Goal: Task Accomplishment & Management: Use online tool/utility

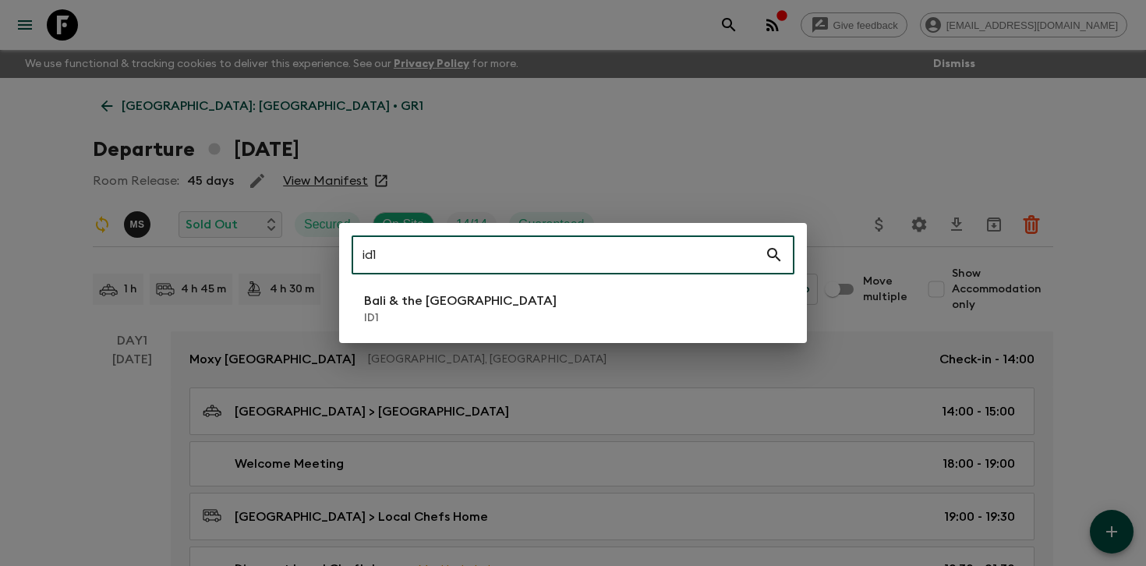
type input "id1"
click at [491, 307] on li "Bali & the [GEOGRAPHIC_DATA] ID1" at bounding box center [573, 309] width 443 height 44
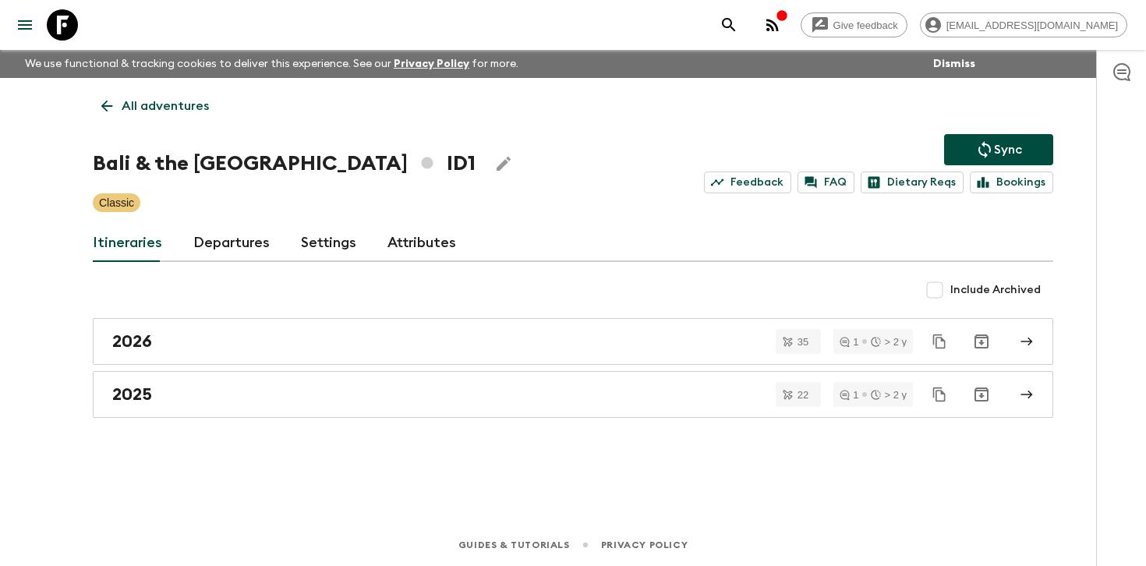
click at [266, 243] on div "Itineraries Departures Settings Attributes" at bounding box center [573, 242] width 960 height 37
click at [243, 242] on link "Departures" at bounding box center [231, 242] width 76 height 37
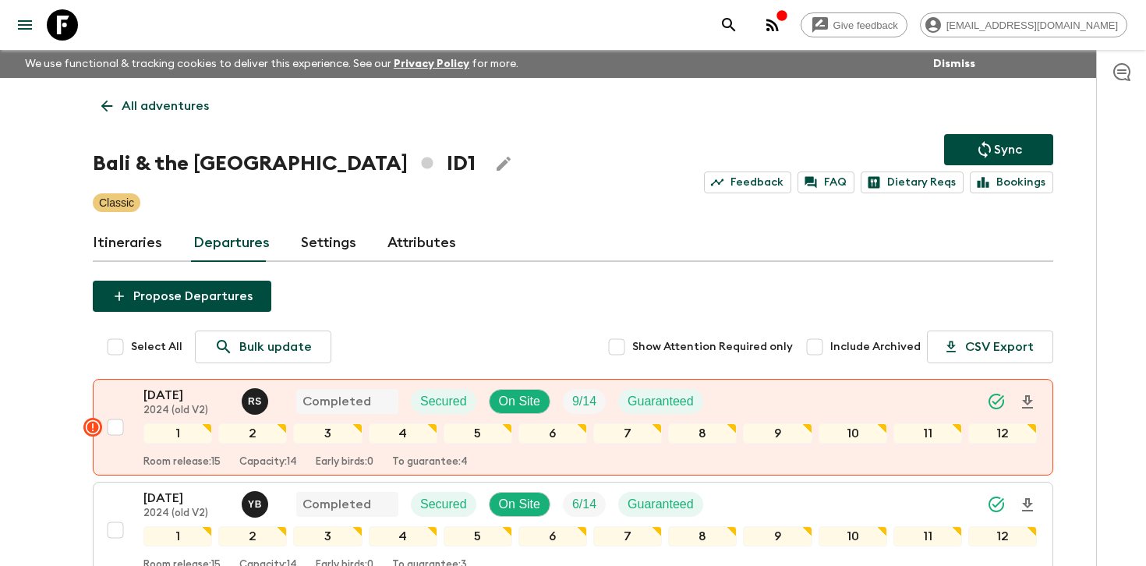
click at [1101, 259] on div at bounding box center [1121, 308] width 50 height 516
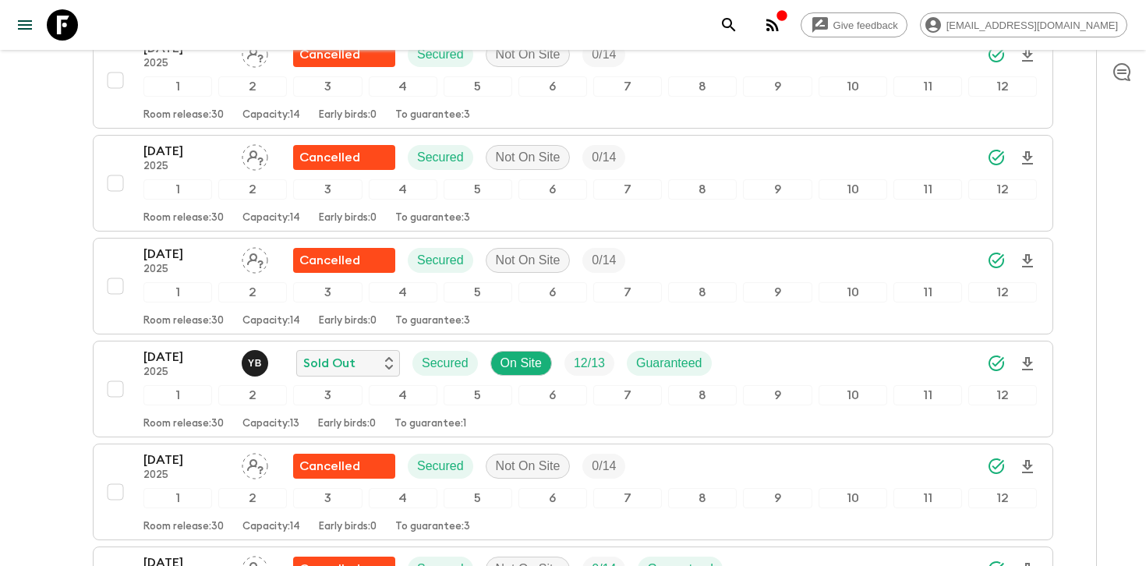
scroll to position [1069, 0]
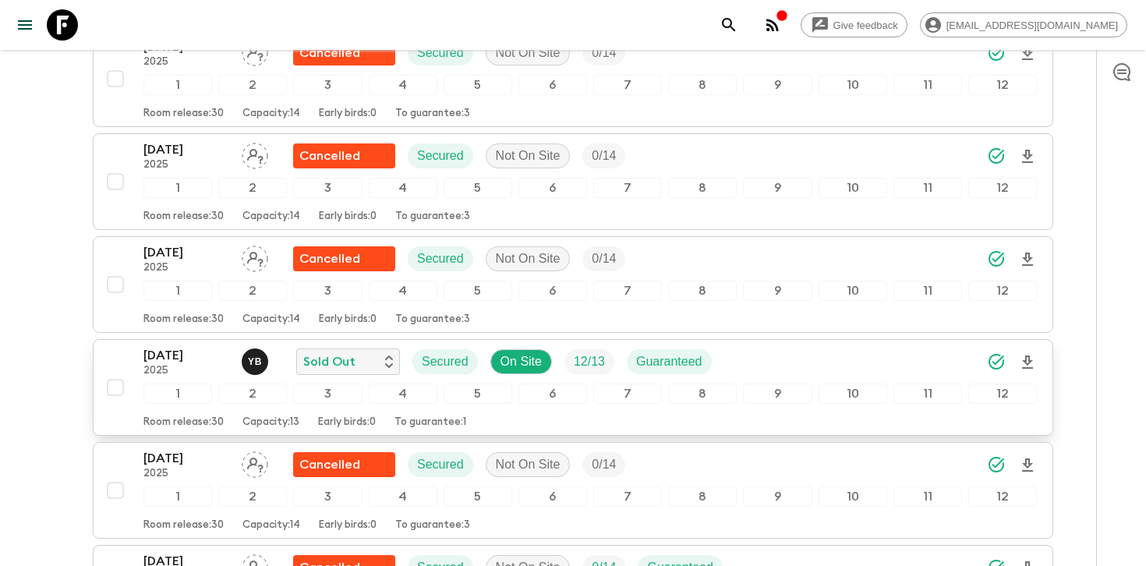
click at [1022, 363] on icon "Download Onboarding" at bounding box center [1027, 362] width 19 height 19
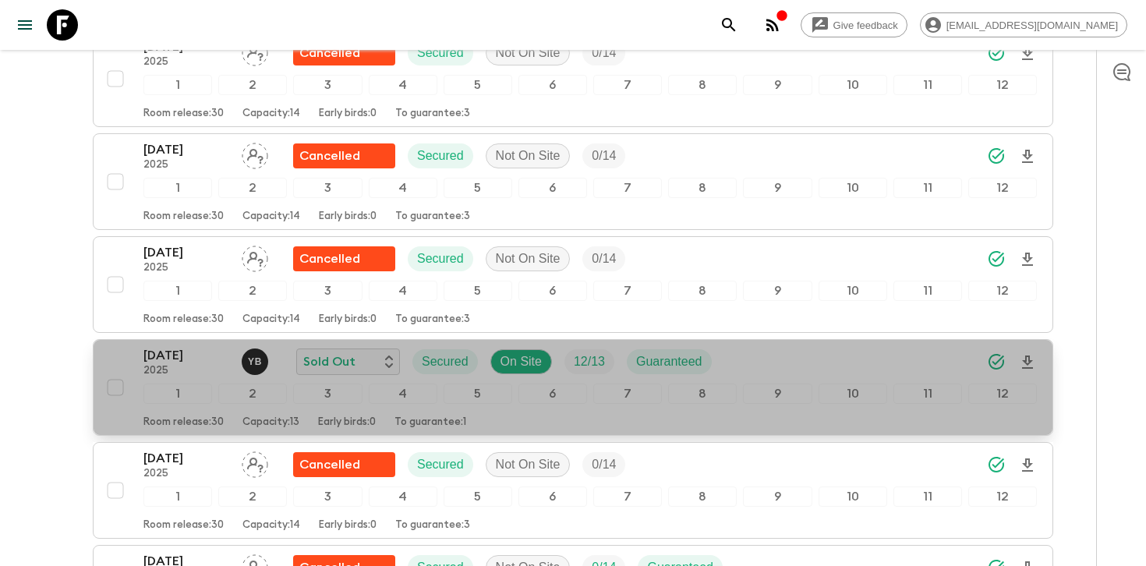
click at [725, 359] on div "[DATE] 2025 Y B Sold Out Secured On Site 12 / 13 Guaranteed" at bounding box center [589, 361] width 893 height 31
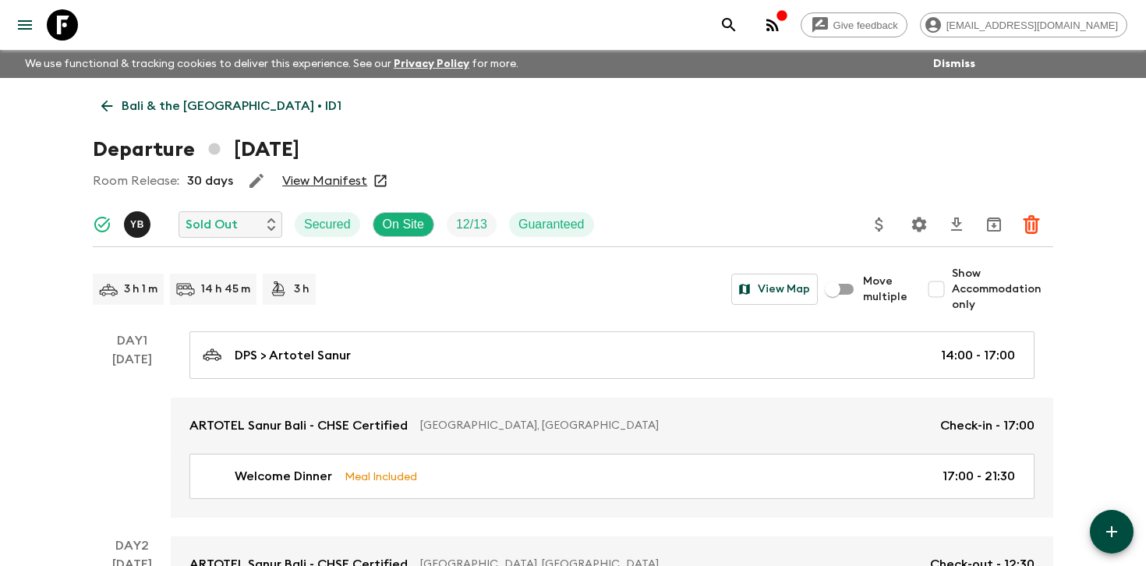
click at [975, 289] on span "Show Accommodation only" at bounding box center [1002, 289] width 101 height 47
click at [952, 289] on input "Show Accommodation only" at bounding box center [936, 289] width 31 height 31
checkbox input "true"
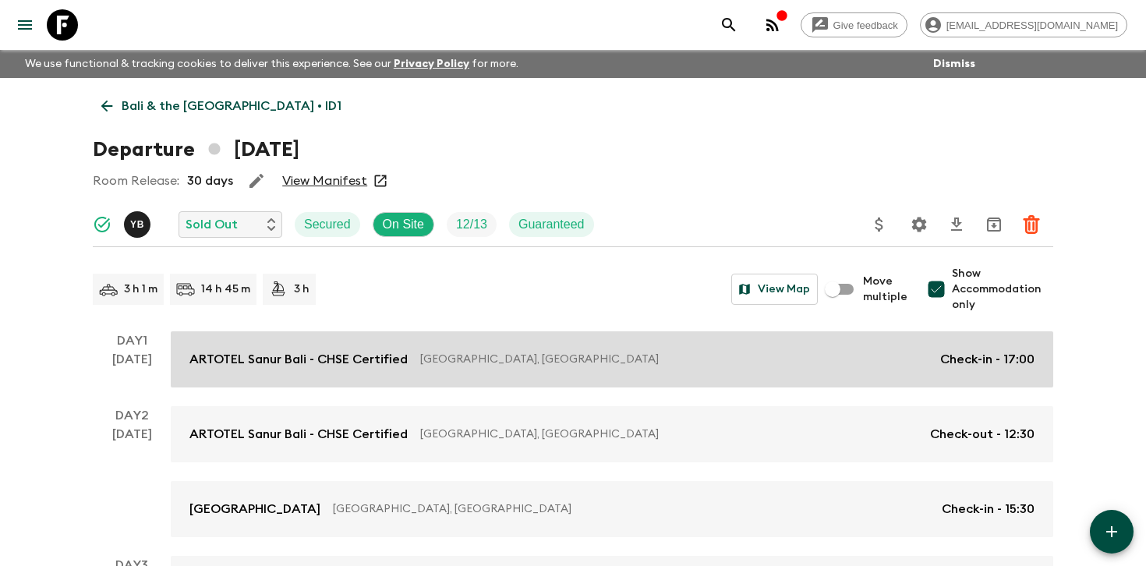
click at [932, 348] on link "ARTOTEL Sanur Bali - CHSE Certified [GEOGRAPHIC_DATA], [GEOGRAPHIC_DATA] Check-…" at bounding box center [612, 359] width 882 height 56
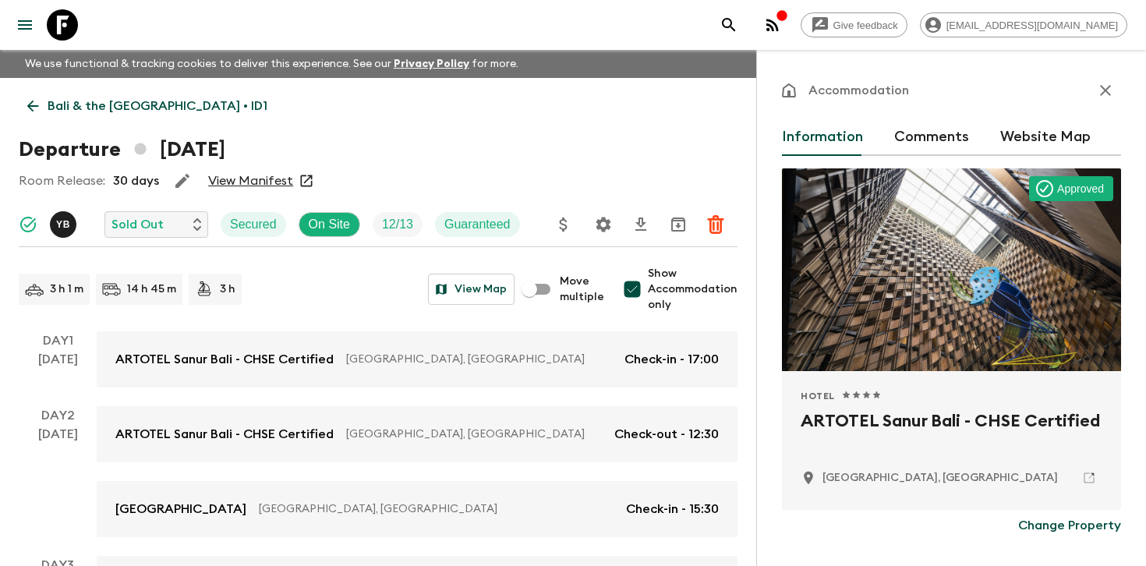
click at [1100, 97] on icon "button" at bounding box center [1105, 90] width 19 height 19
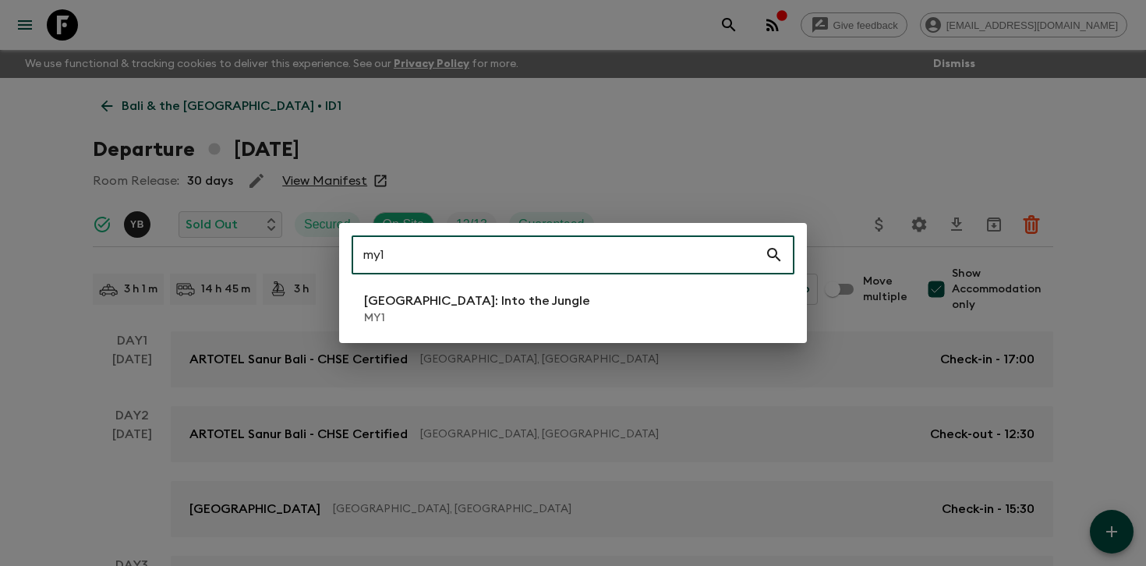
type input "my1"
click at [518, 311] on li "[GEOGRAPHIC_DATA]: Into the Jungle MY1" at bounding box center [573, 309] width 443 height 44
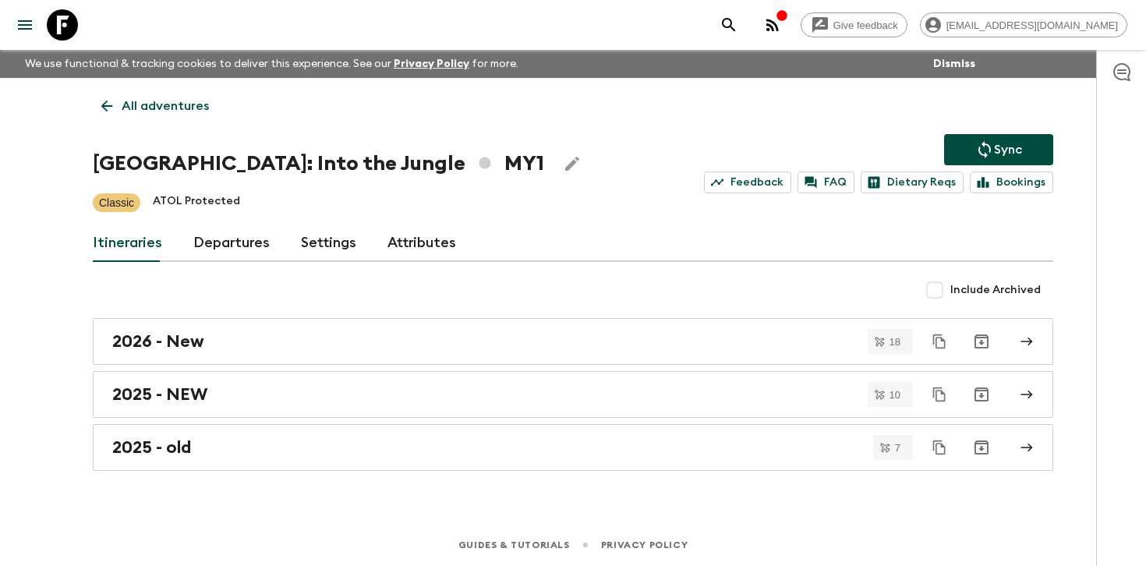
click at [237, 235] on link "Departures" at bounding box center [231, 242] width 76 height 37
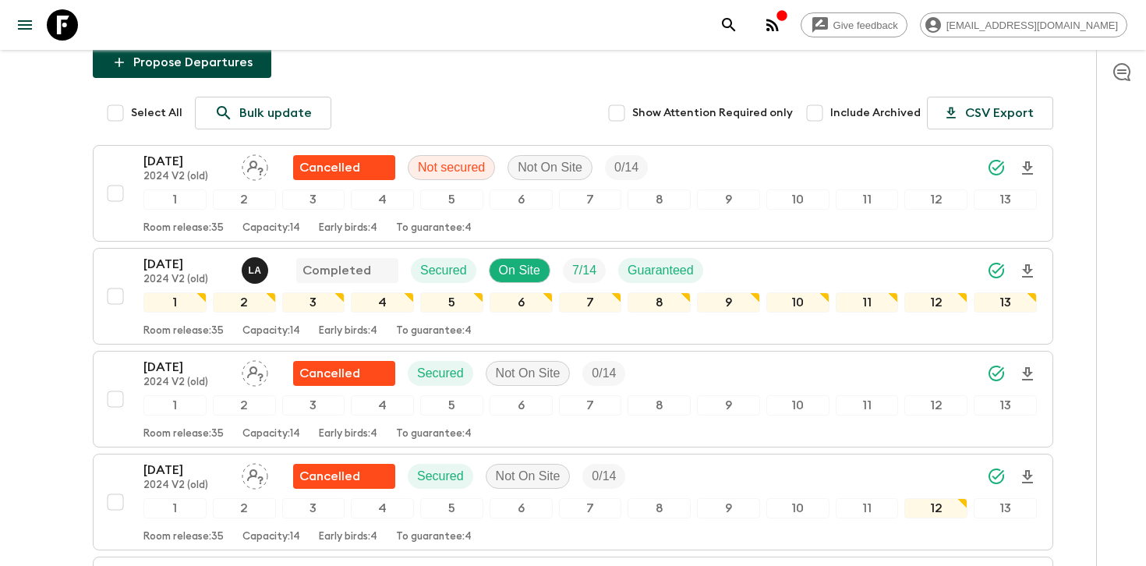
scroll to position [243, 0]
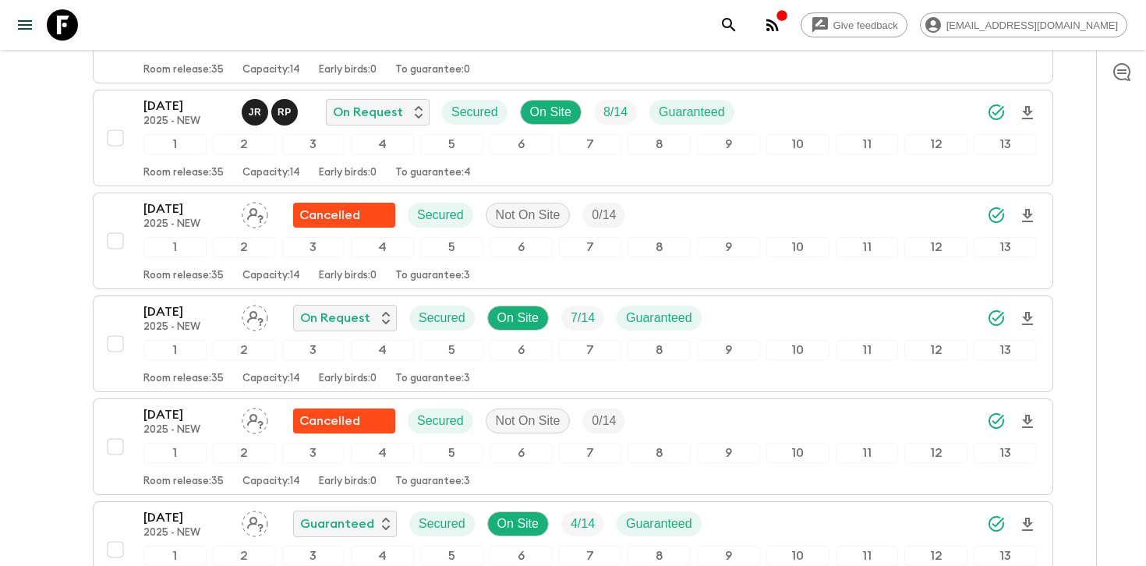
scroll to position [2151, 0]
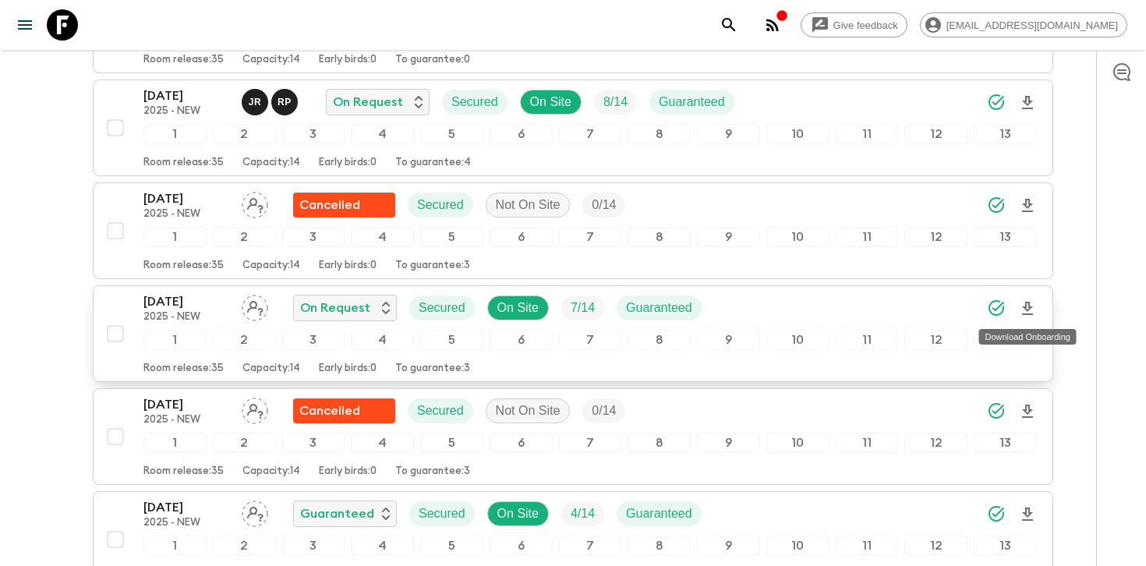
click at [1027, 310] on icon "Download Onboarding" at bounding box center [1027, 308] width 11 height 13
click at [929, 297] on div "[DATE] 2025 - NEW On Request Secured On Site 7 / 14 Guaranteed" at bounding box center [589, 307] width 893 height 31
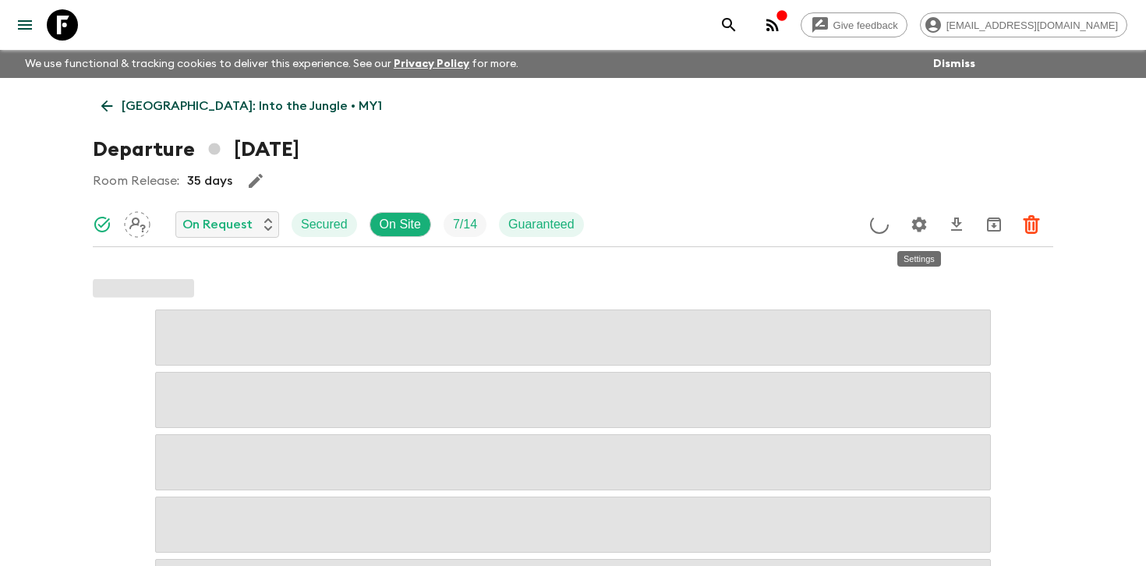
click at [917, 223] on icon "Settings" at bounding box center [919, 224] width 19 height 19
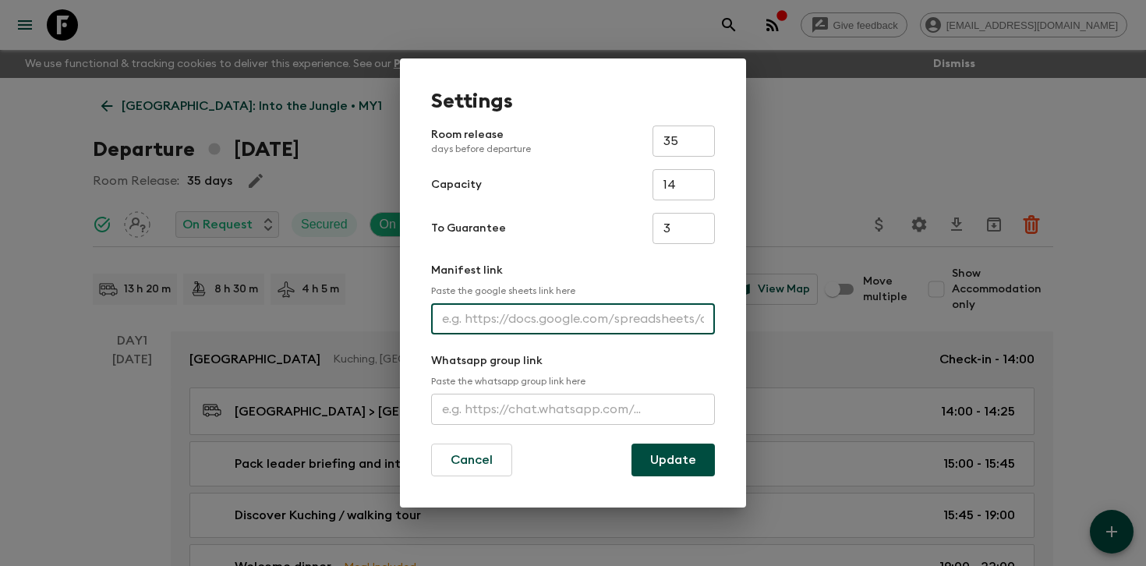
paste input "[URL][DOMAIN_NAME]"
type input "[URL][DOMAIN_NAME]"
click at [668, 453] on button "Update" at bounding box center [672, 460] width 83 height 33
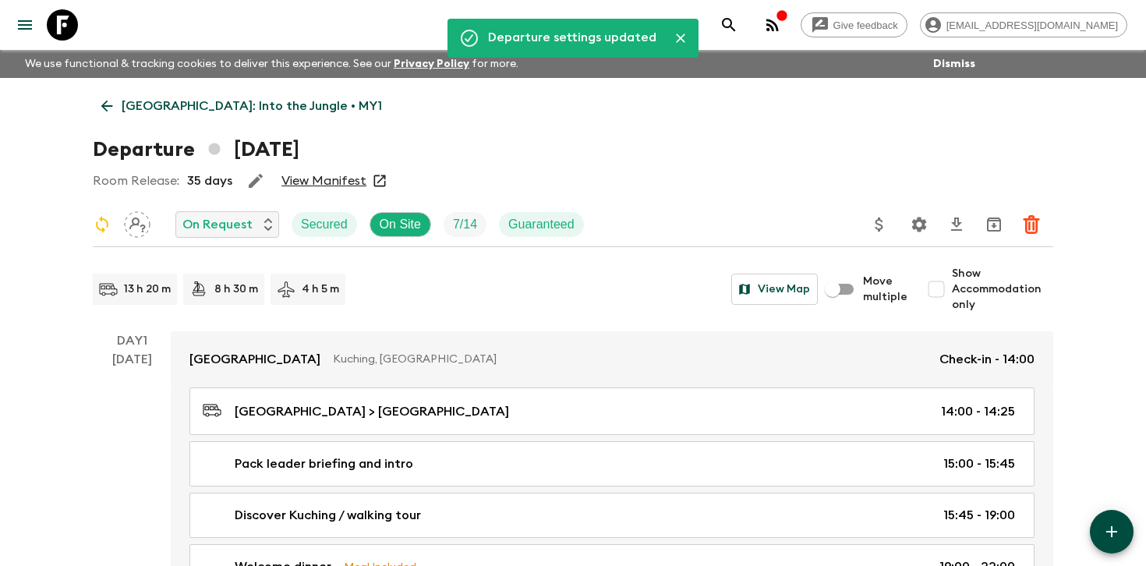
click at [309, 179] on link "View Manifest" at bounding box center [323, 181] width 85 height 16
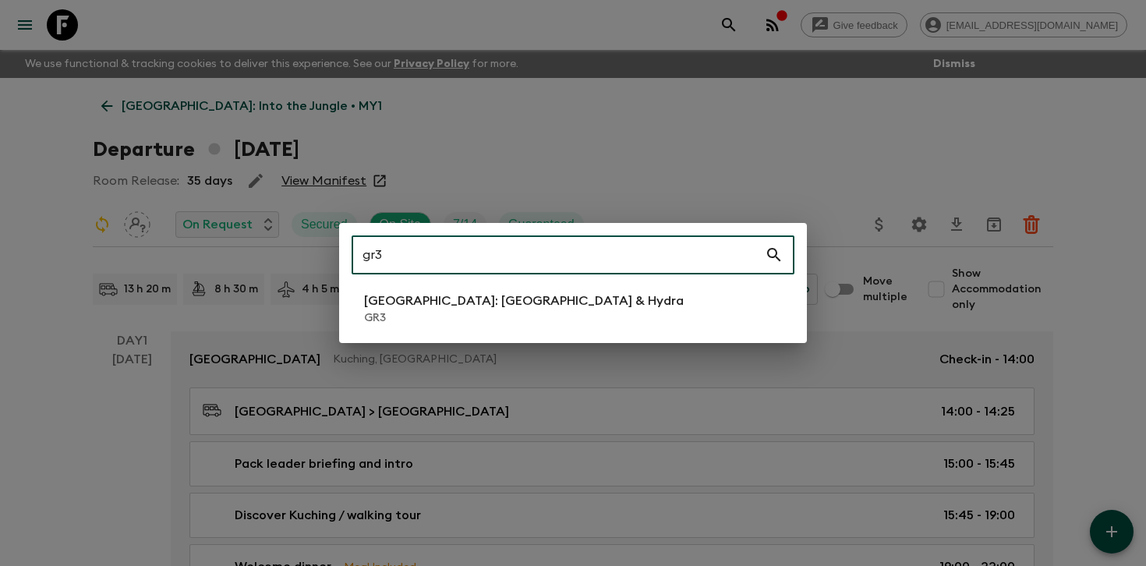
type input "gr3"
click at [549, 324] on li "[GEOGRAPHIC_DATA]: [GEOGRAPHIC_DATA] & Hydra GR3" at bounding box center [573, 309] width 443 height 44
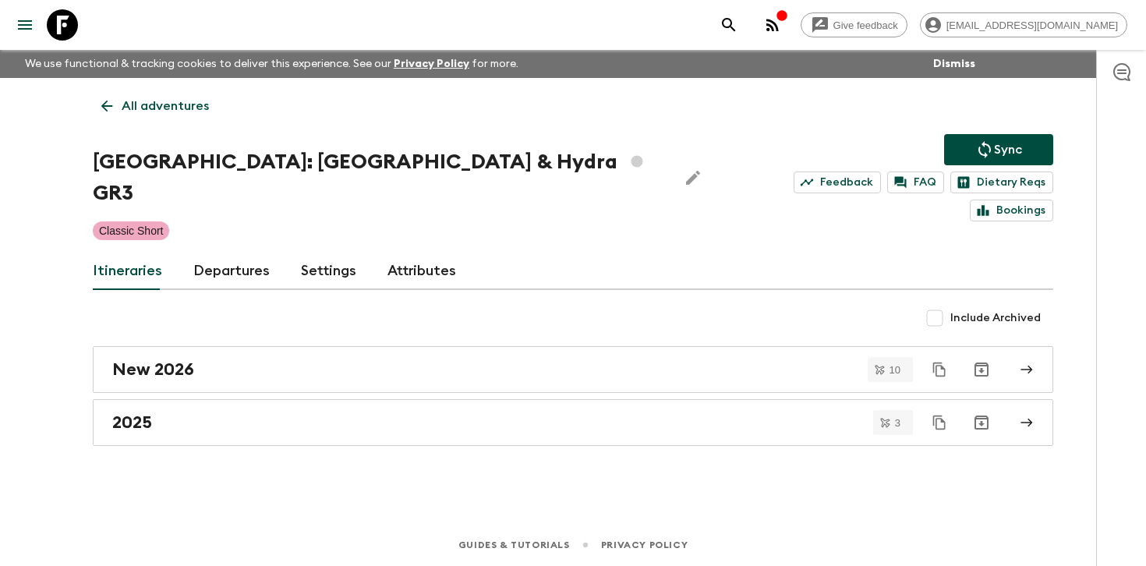
click at [235, 253] on link "Departures" at bounding box center [231, 271] width 76 height 37
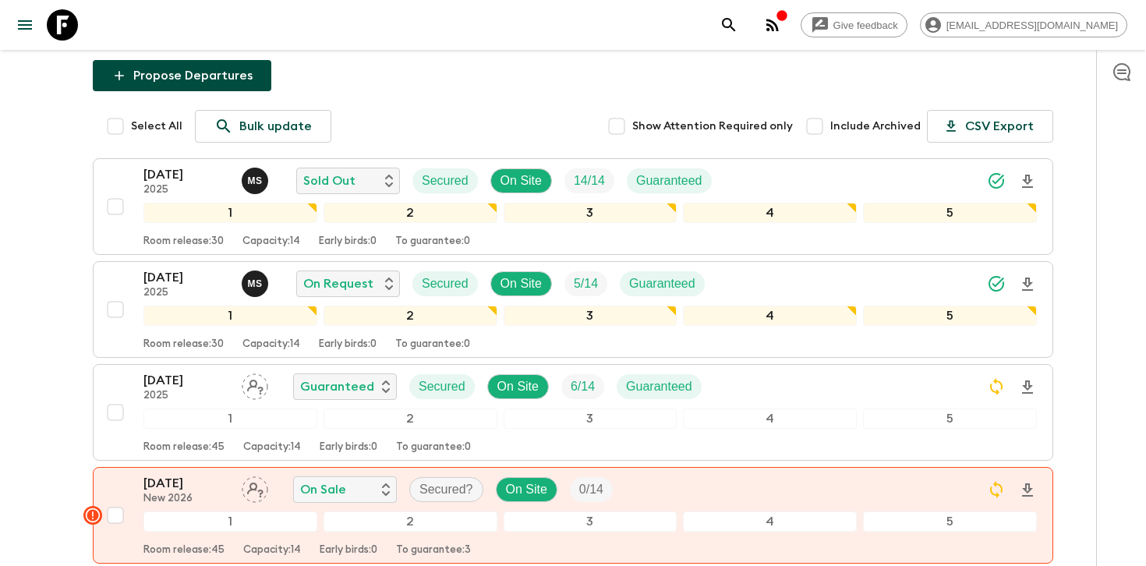
scroll to position [227, 0]
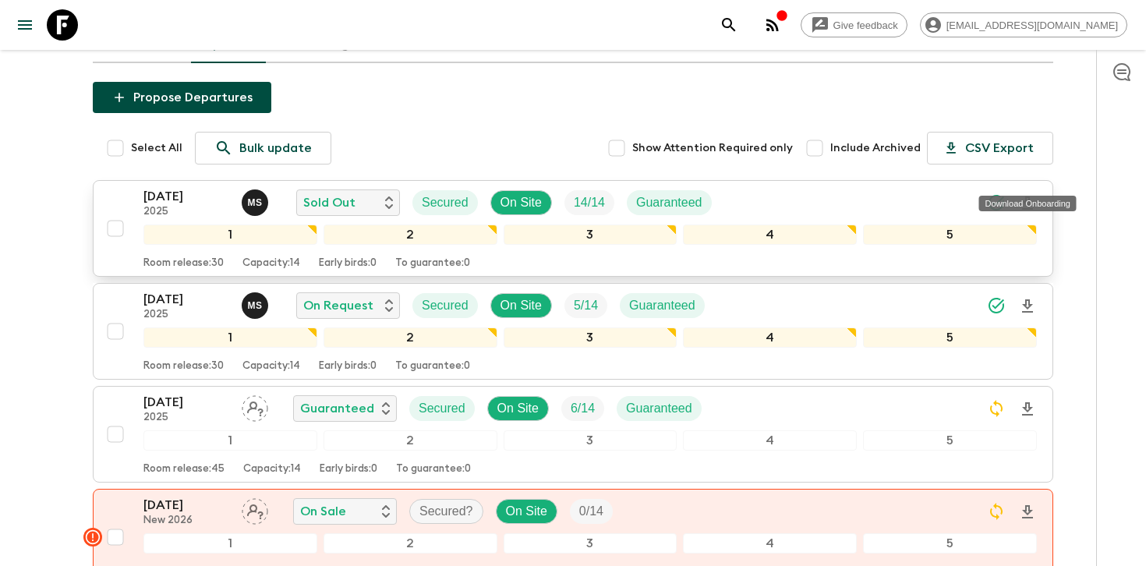
click at [1034, 194] on icon "Download Onboarding" at bounding box center [1027, 203] width 19 height 19
